Goal: Find specific page/section: Find specific page/section

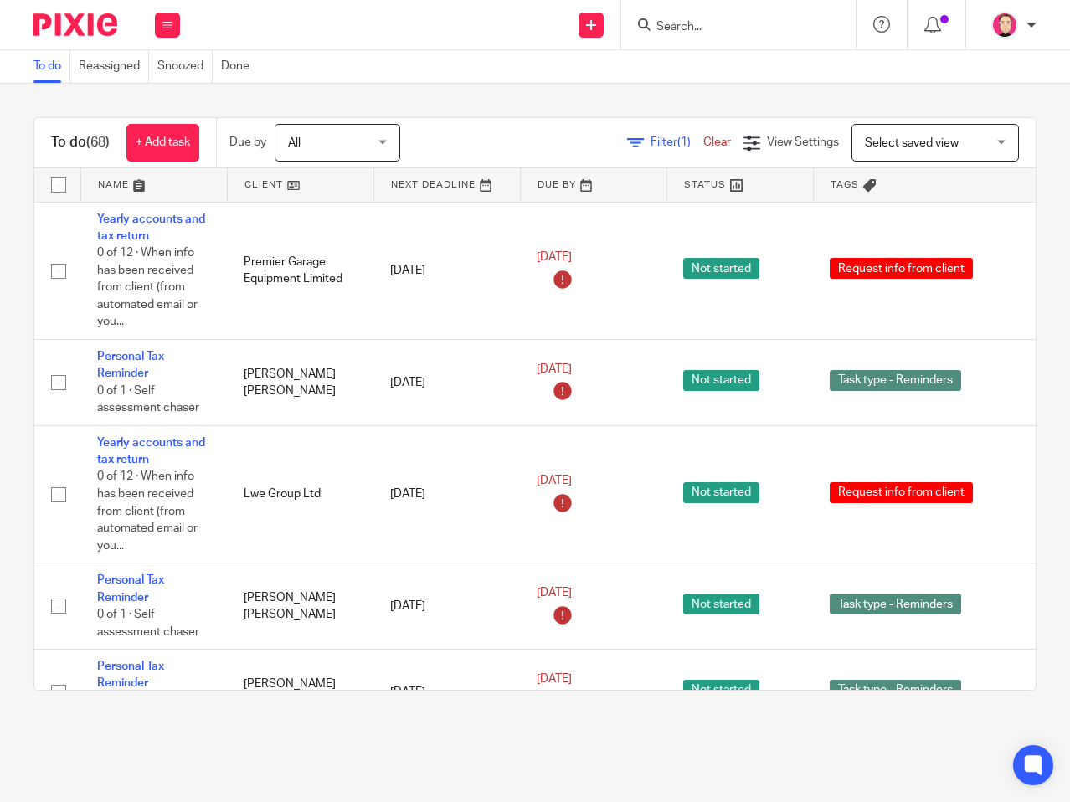
click at [789, 7] on div at bounding box center [738, 24] width 234 height 49
click at [754, 29] on input "Search" at bounding box center [730, 27] width 151 height 15
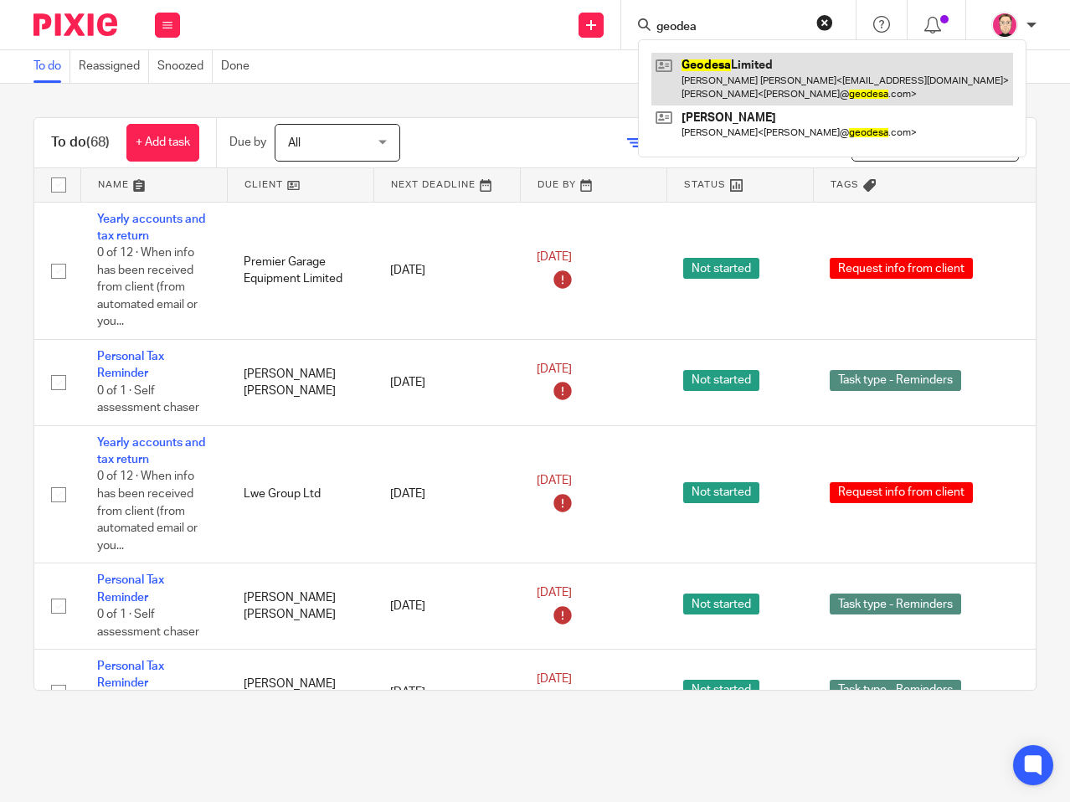
type input "geodea"
click at [733, 67] on link at bounding box center [832, 79] width 362 height 52
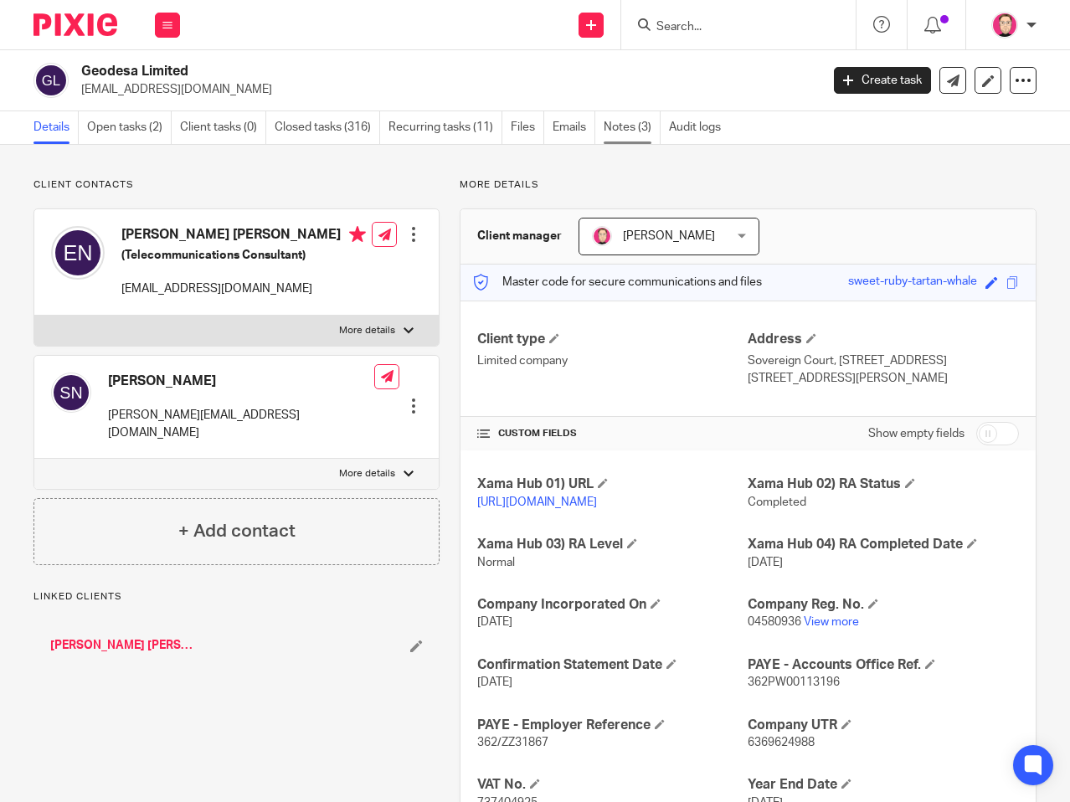
drag, startPoint x: 0, startPoint y: 0, endPoint x: 628, endPoint y: 114, distance: 638.3
click at [628, 114] on link "Notes (3)" at bounding box center [632, 127] width 57 height 33
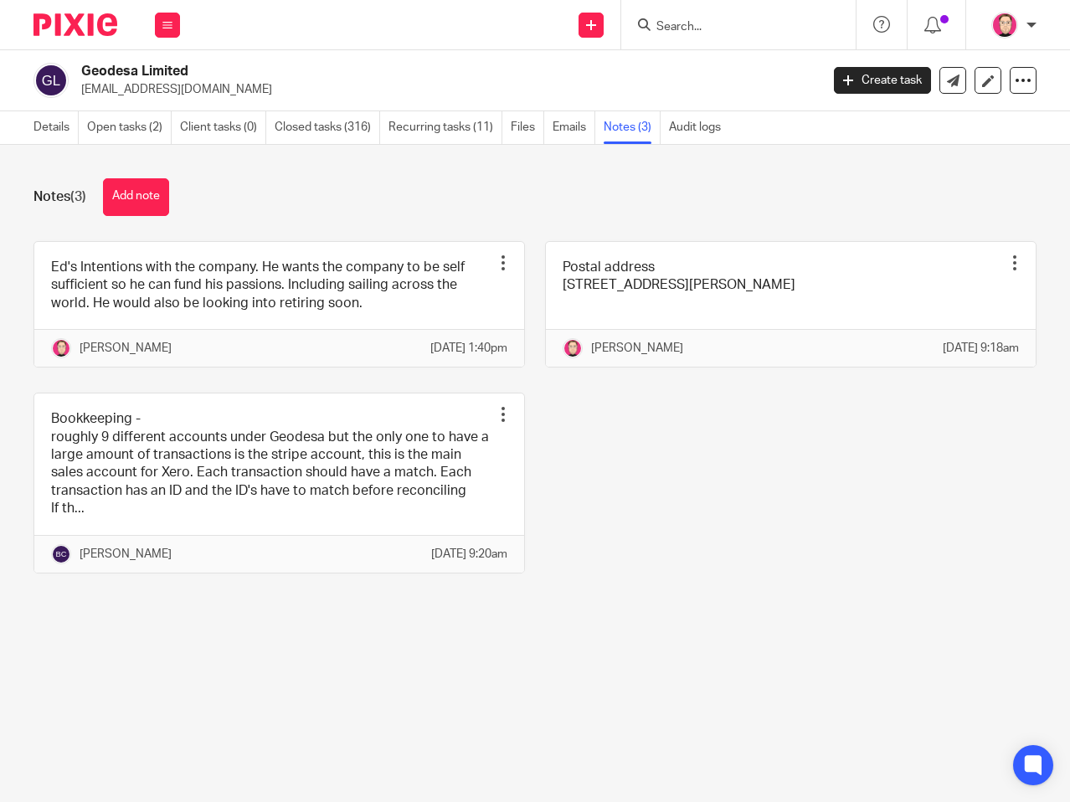
drag, startPoint x: 693, startPoint y: 468, endPoint x: 680, endPoint y: 465, distance: 13.8
click at [693, 468] on div "Ed's Intentions with the company. He wants the company to be self sufficient so…" at bounding box center [525, 420] width 1022 height 358
click at [689, 27] on input "Search" at bounding box center [730, 27] width 151 height 15
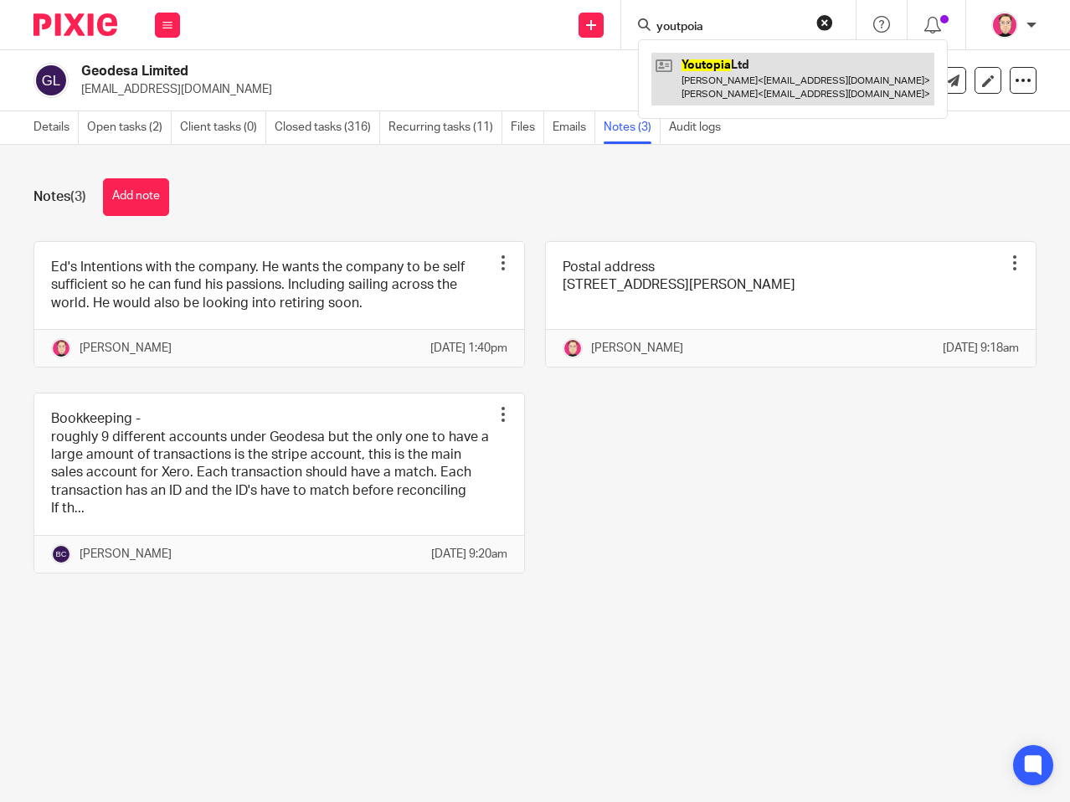
type input "youtpoia"
click at [762, 69] on link at bounding box center [792, 79] width 283 height 52
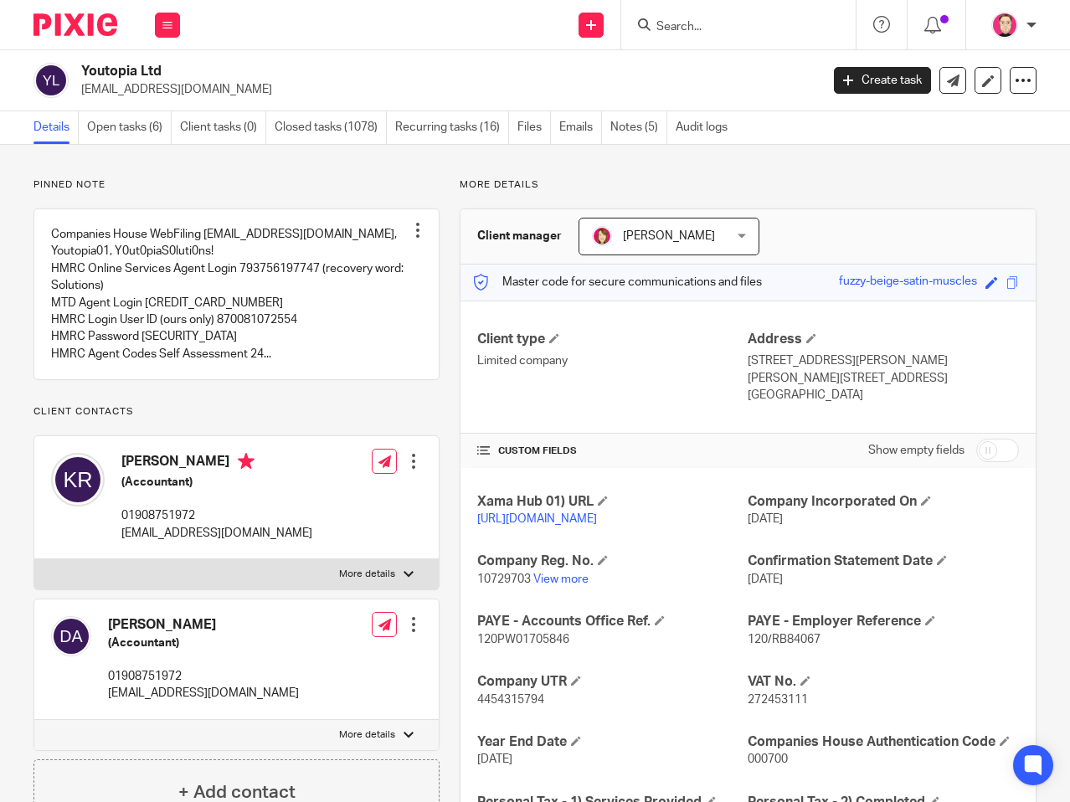
click at [729, 23] on input "Search" at bounding box center [730, 27] width 151 height 15
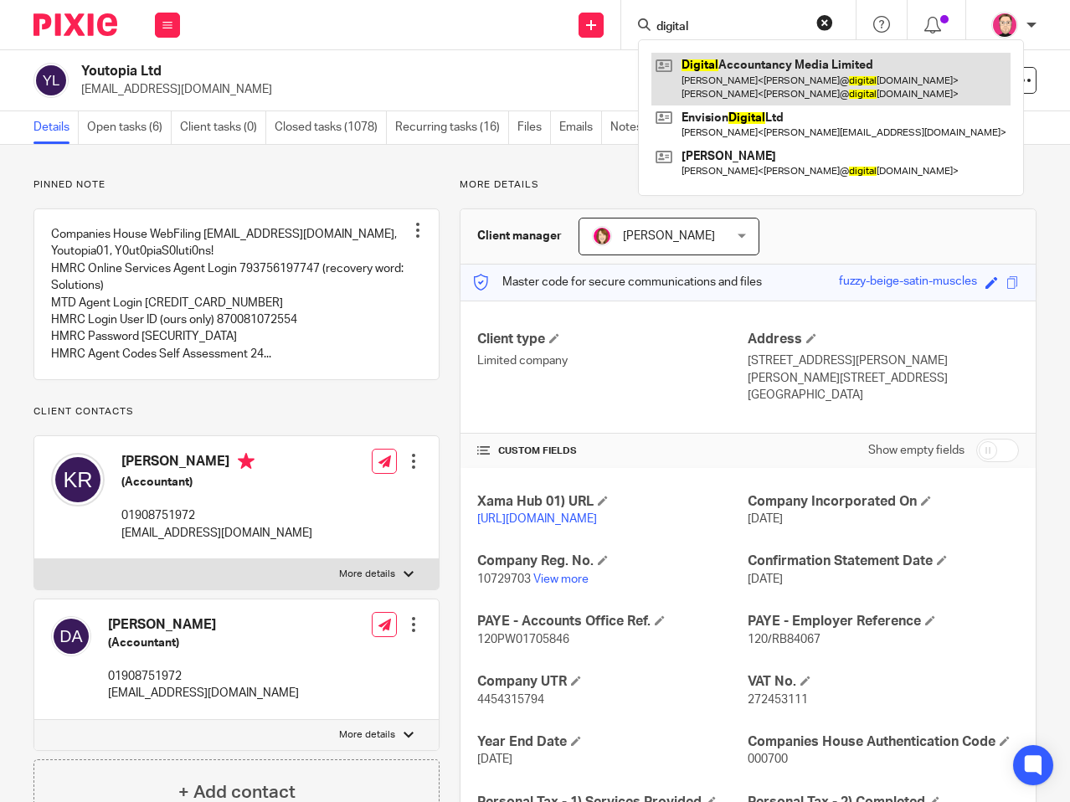
type input "digital"
click at [754, 84] on link at bounding box center [830, 79] width 359 height 52
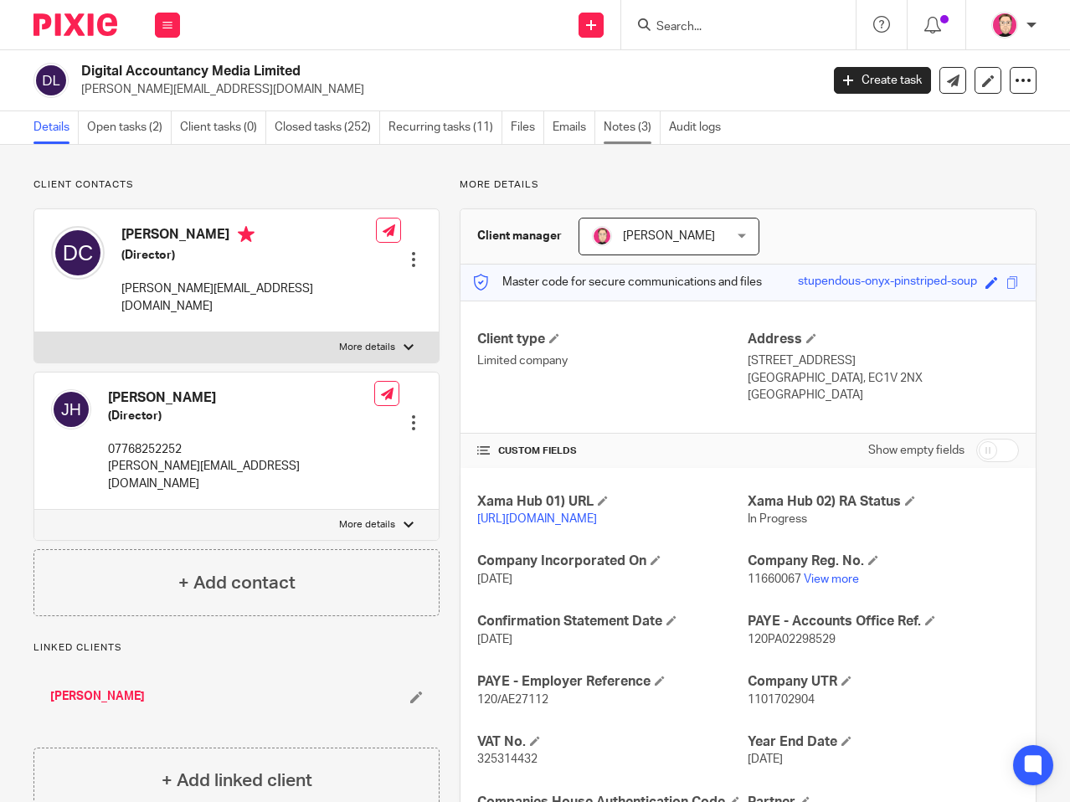
click at [621, 113] on link "Notes (3)" at bounding box center [632, 127] width 57 height 33
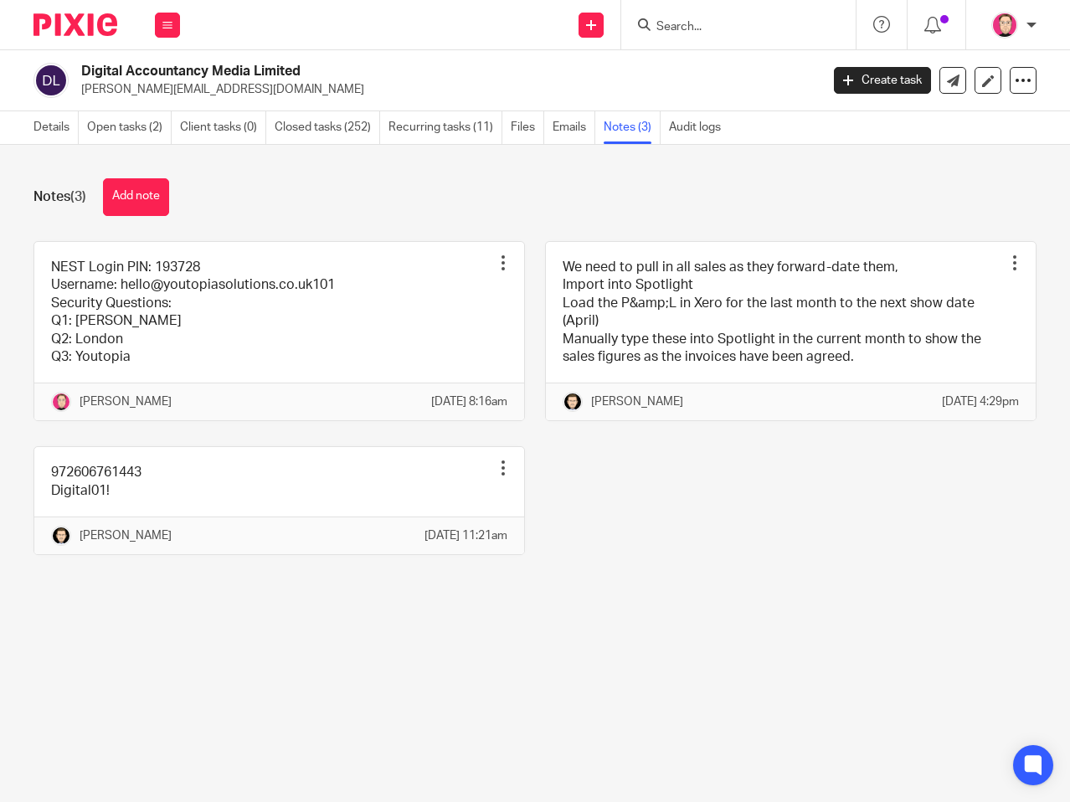
click at [701, 33] on input "Search" at bounding box center [730, 27] width 151 height 15
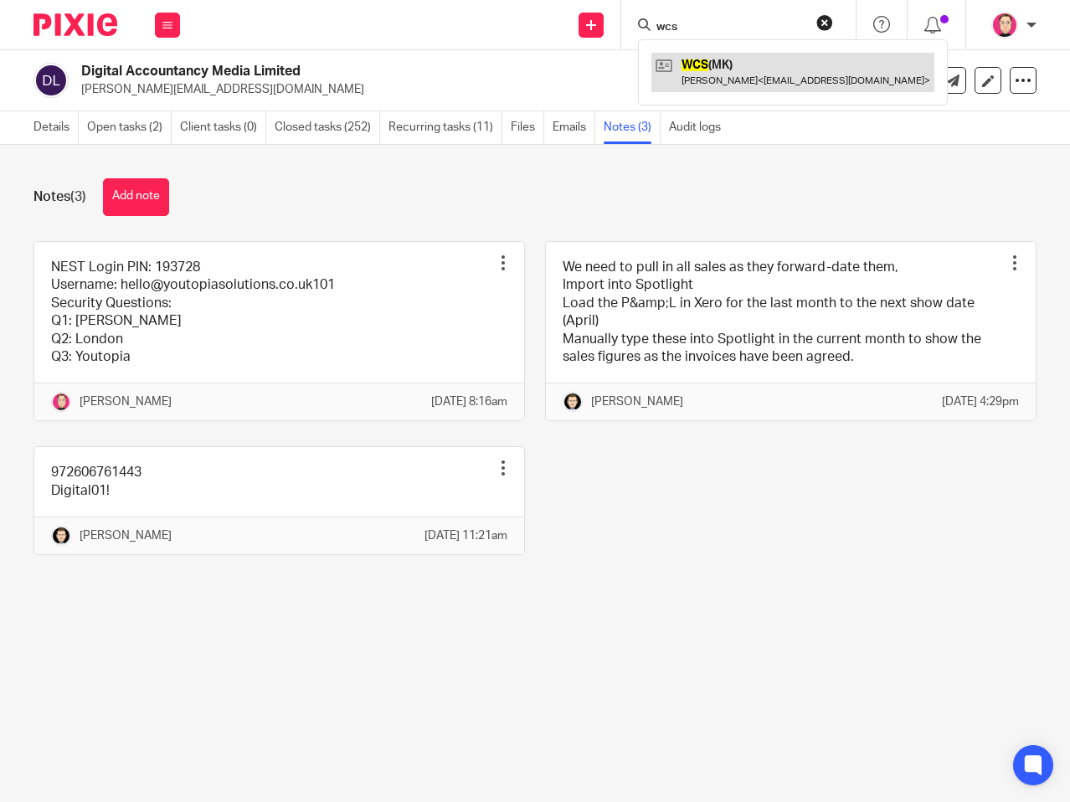
type input "wcs"
click at [774, 87] on link at bounding box center [792, 72] width 283 height 39
click at [784, 72] on link at bounding box center [792, 72] width 283 height 39
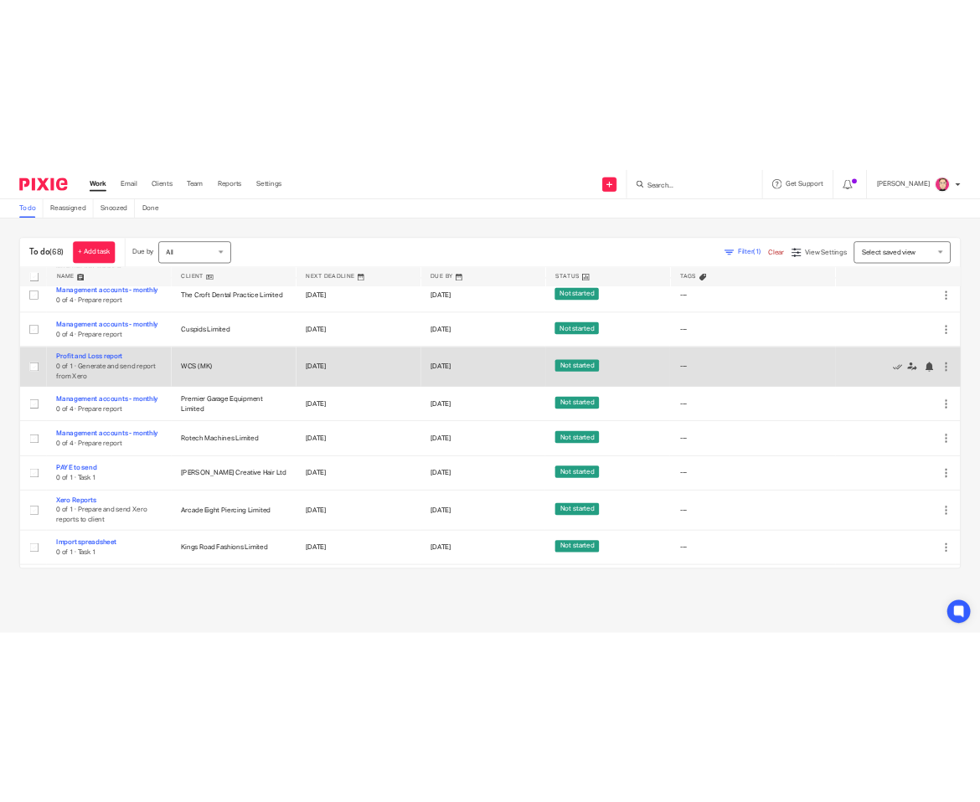
scroll to position [1340, 0]
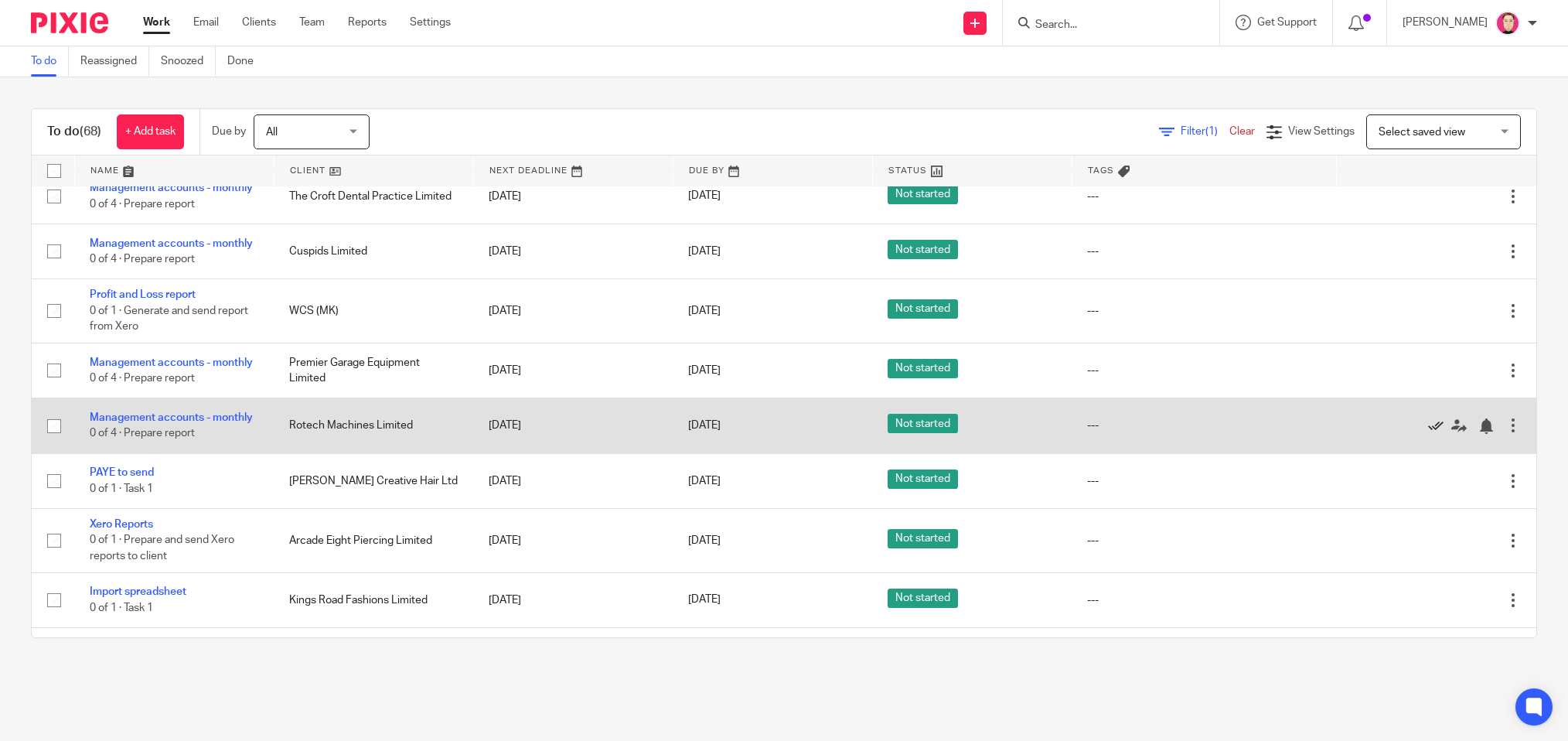
click at [987, 434] on icon at bounding box center [1436, 426] width 16 height 16
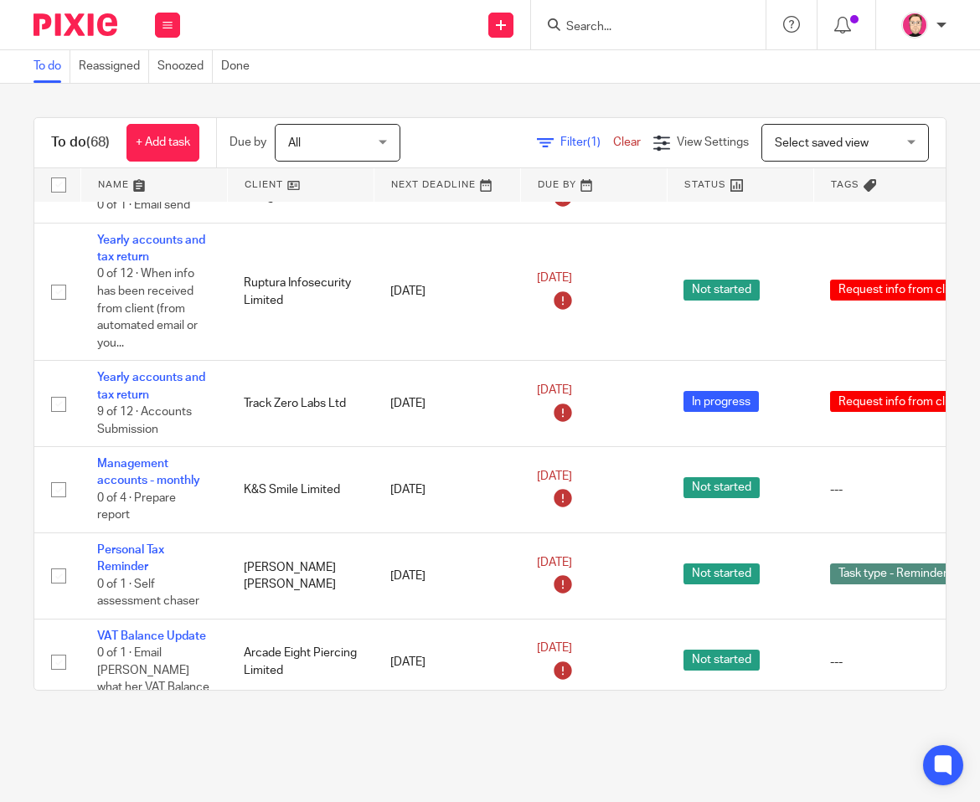
scroll to position [1836, 0]
